Goal: Task Accomplishment & Management: Manage account settings

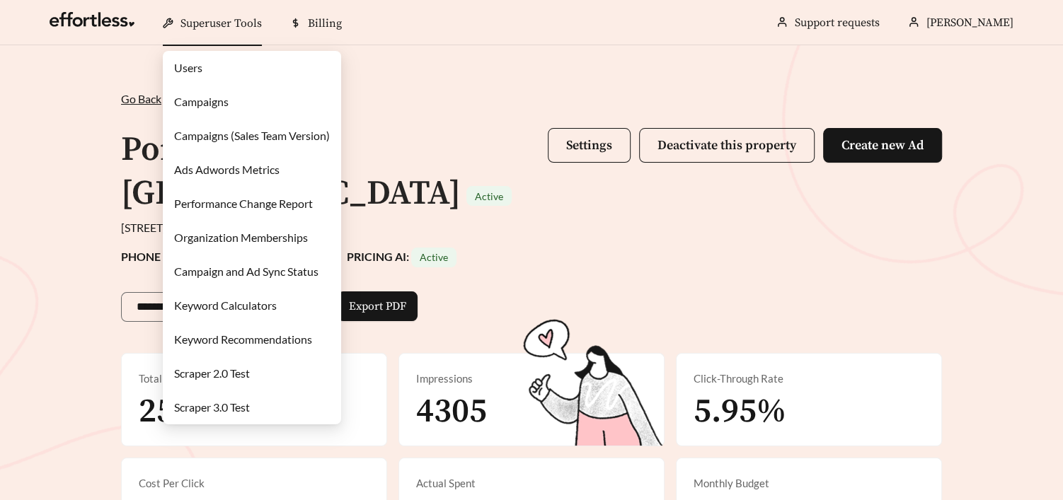
click at [206, 96] on link "Campaigns" at bounding box center [201, 101] width 54 height 13
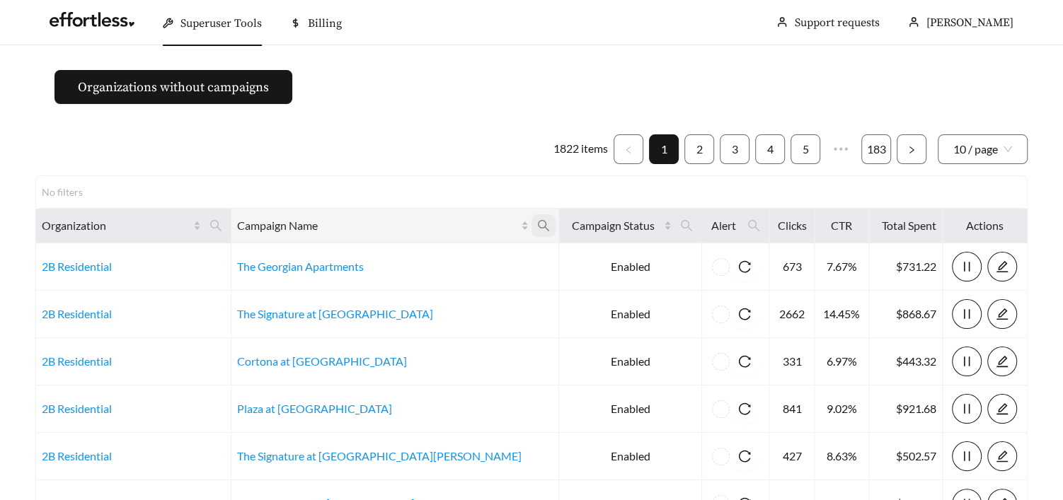
click at [537, 225] on icon "search" at bounding box center [543, 225] width 13 height 13
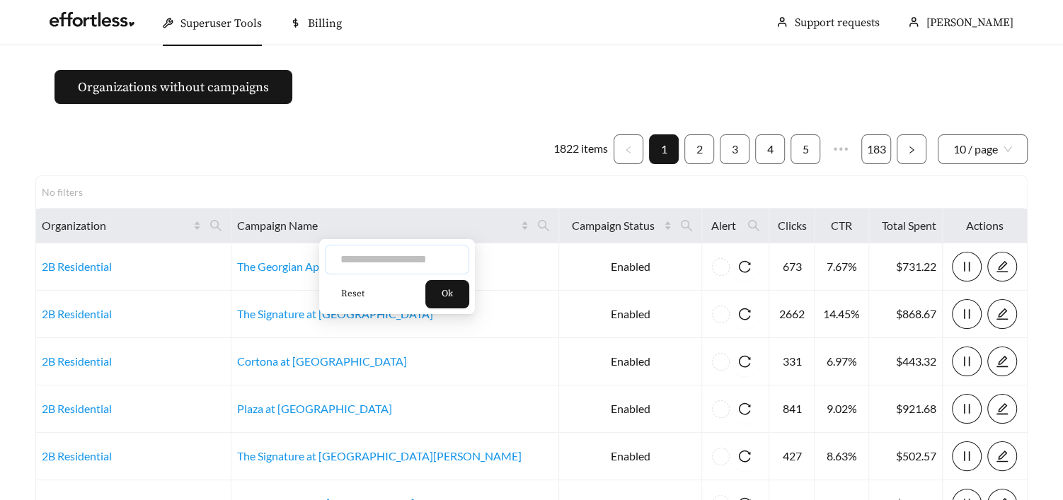
click at [379, 266] on input "text" at bounding box center [397, 260] width 144 height 30
type input "*****"
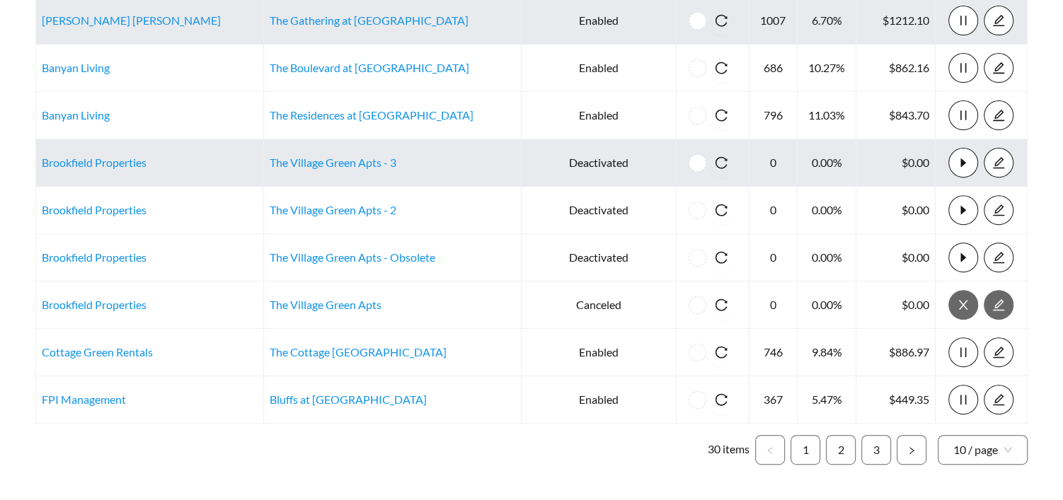
scroll to position [341, 0]
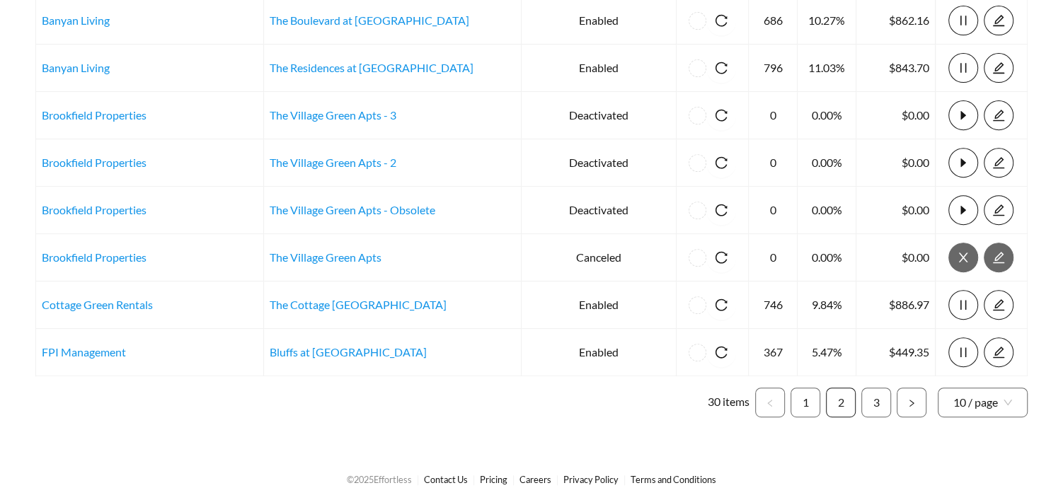
click at [843, 393] on link "2" at bounding box center [840, 402] width 28 height 28
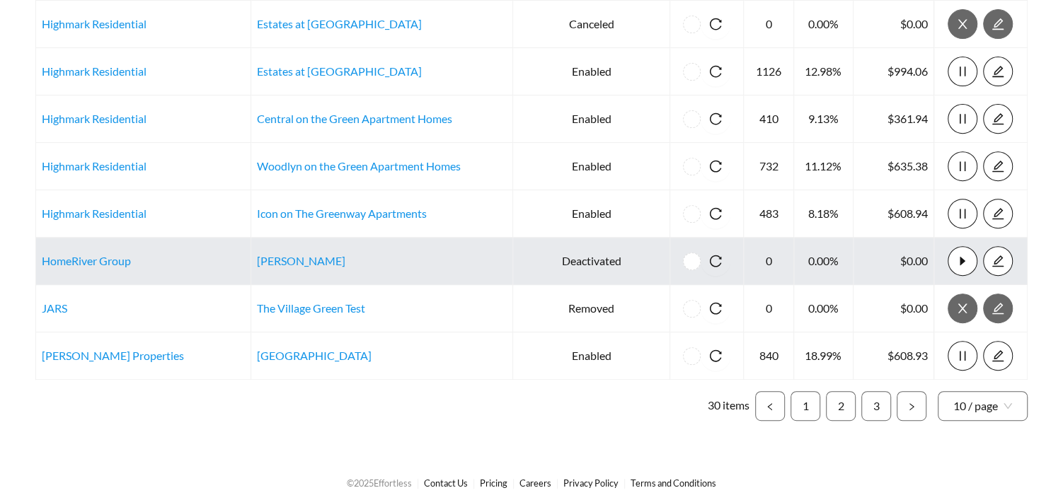
scroll to position [339, 0]
click at [330, 263] on td "[PERSON_NAME]" at bounding box center [382, 259] width 262 height 47
click at [323, 258] on link "[PERSON_NAME]" at bounding box center [301, 259] width 88 height 13
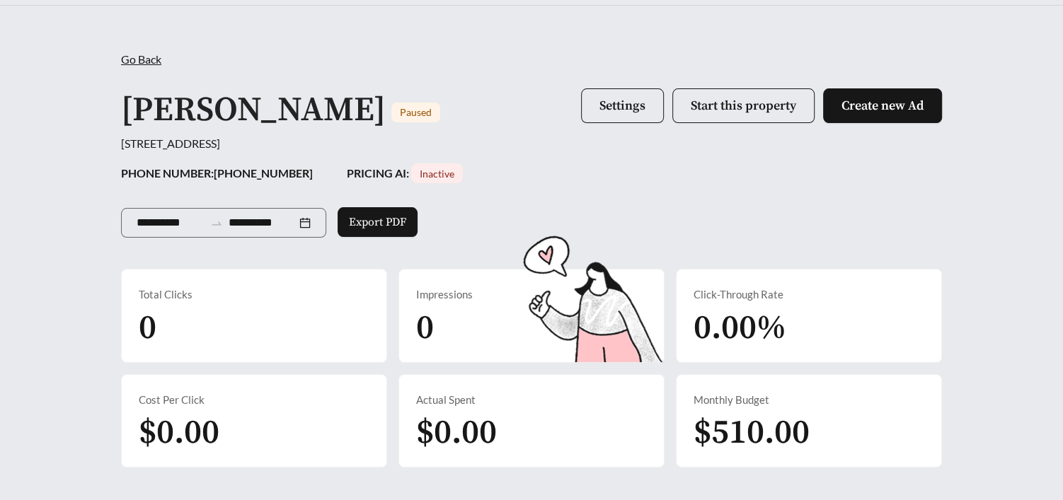
scroll to position [40, 0]
click at [729, 103] on span "Start this property" at bounding box center [743, 105] width 105 height 16
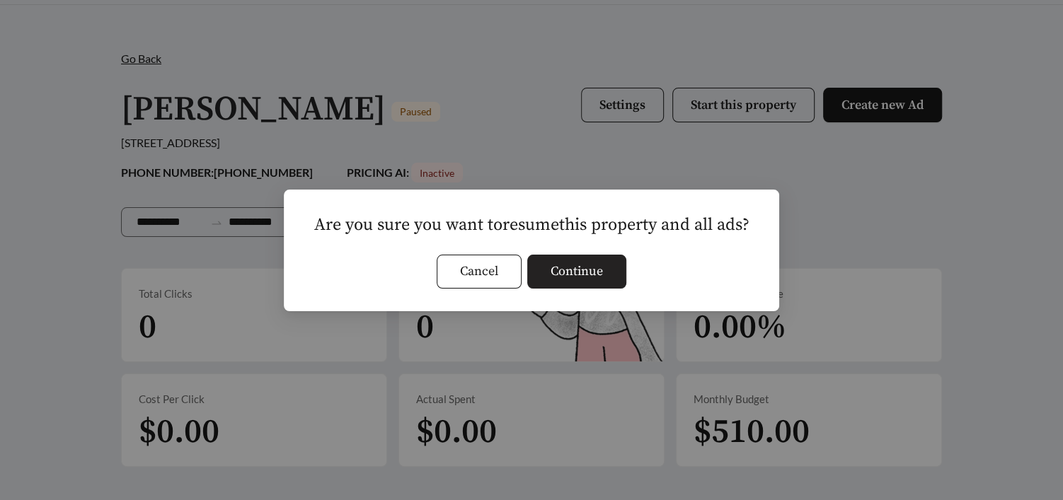
click at [589, 275] on span "Continue" at bounding box center [576, 271] width 52 height 19
